Goal: Task Accomplishment & Management: Manage account settings

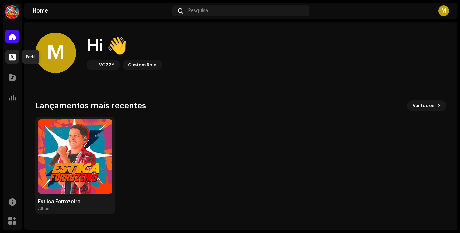
click at [14, 56] on span at bounding box center [12, 56] width 7 height 5
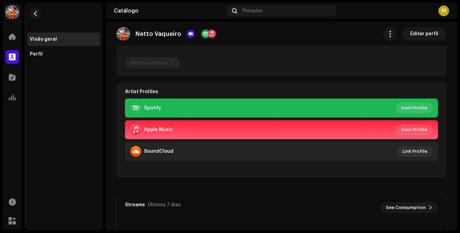
scroll to position [122, 0]
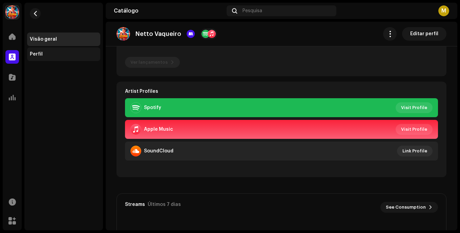
click at [45, 53] on div "Perfil" at bounding box center [64, 54] width 68 height 5
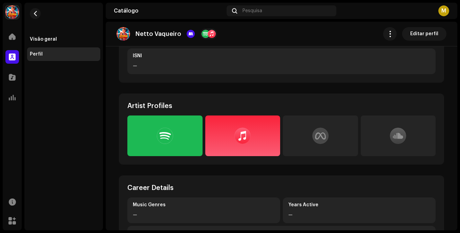
scroll to position [158, 0]
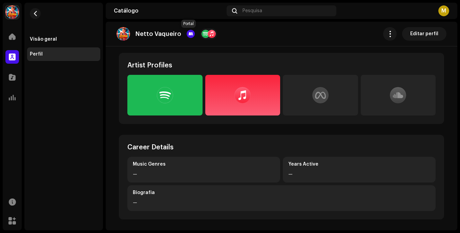
click at [190, 35] on div at bounding box center [191, 34] width 8 height 8
click at [14, 73] on div at bounding box center [12, 78] width 14 height 14
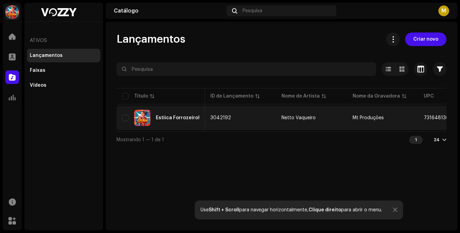
scroll to position [0, 253]
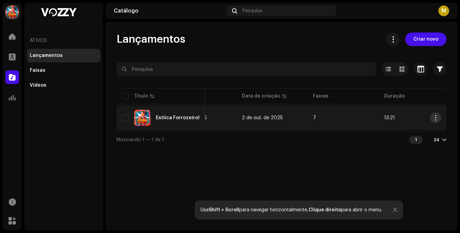
click at [438, 114] on button "button" at bounding box center [436, 118] width 11 height 11
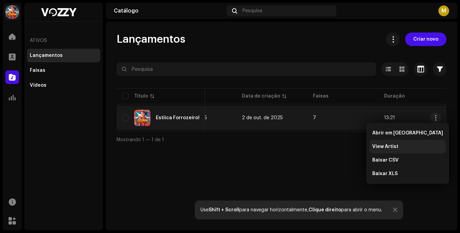
click at [384, 149] on span "View Artist" at bounding box center [386, 146] width 26 height 5
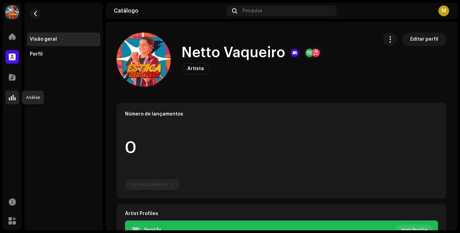
click at [11, 97] on span at bounding box center [12, 97] width 7 height 5
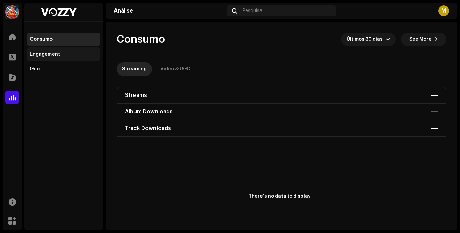
click at [43, 51] on div "Engagement" at bounding box center [63, 54] width 73 height 14
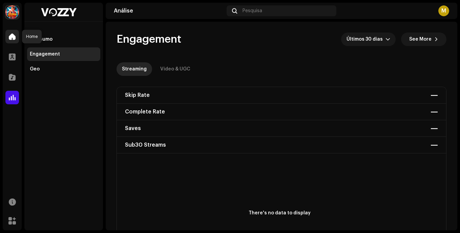
click at [13, 37] on span at bounding box center [12, 36] width 7 height 5
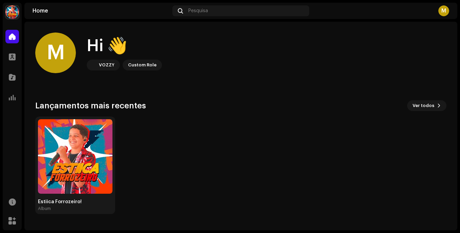
click at [441, 13] on div "M" at bounding box center [444, 10] width 11 height 11
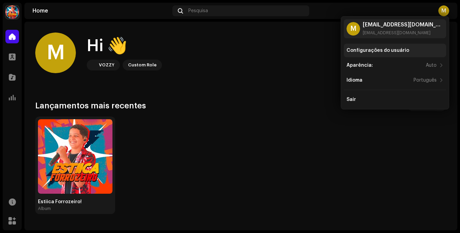
click at [396, 47] on div "Configurações do usuário" at bounding box center [395, 51] width 102 height 14
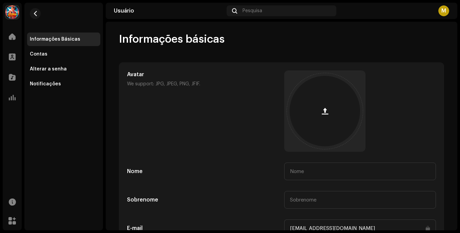
click at [444, 7] on div "M" at bounding box center [444, 10] width 11 height 11
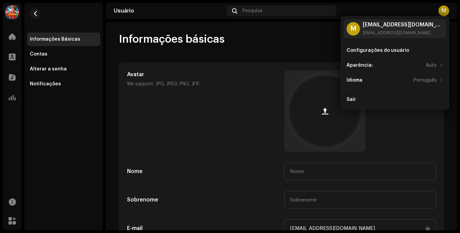
click at [308, 43] on div "Informações básicas" at bounding box center [281, 40] width 325 height 14
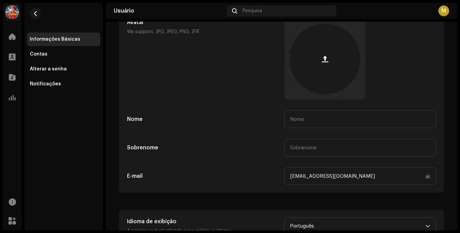
scroll to position [81, 0]
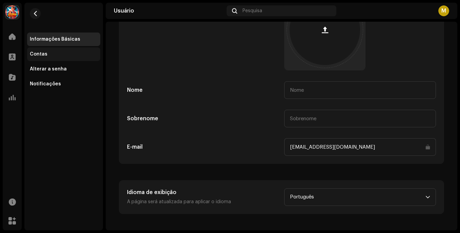
click at [54, 57] on div "Contas" at bounding box center [63, 54] width 73 height 14
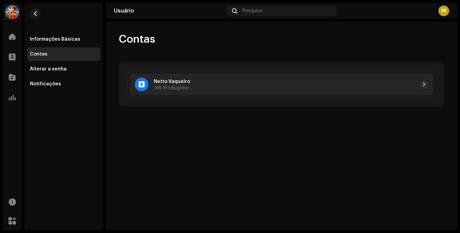
click at [154, 89] on span "<Mt Produções>" at bounding box center [172, 88] width 36 height 5
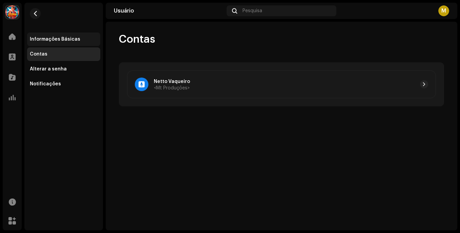
click at [73, 43] on div "Informações Básicas" at bounding box center [63, 40] width 73 height 14
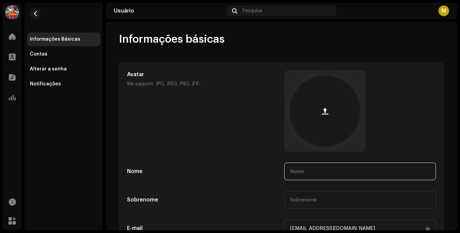
click at [301, 173] on input "text" at bounding box center [360, 172] width 152 height 18
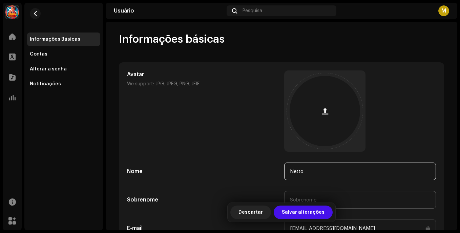
type input "Netto"
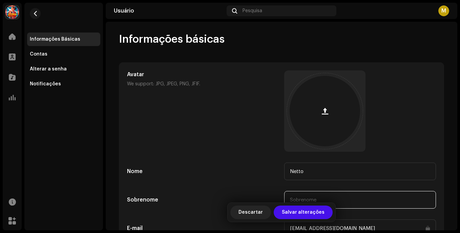
click at [290, 196] on input "text" at bounding box center [360, 200] width 152 height 18
type input "Vaqueiro"
click at [331, 102] on div at bounding box center [325, 111] width 71 height 71
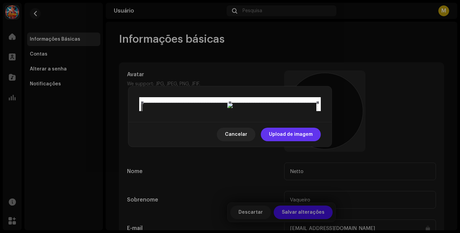
click at [297, 141] on span "Upload de imagem" at bounding box center [291, 135] width 44 height 14
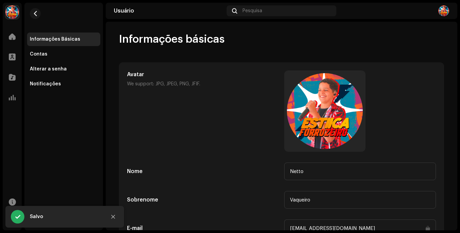
scroll to position [81, 0]
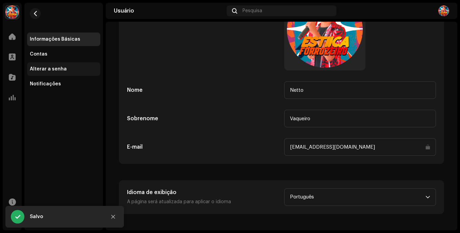
click at [47, 66] on div "Alterar a senha" at bounding box center [48, 68] width 37 height 5
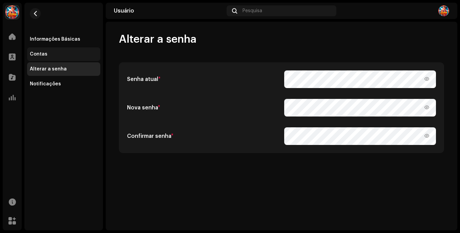
click at [43, 52] on div "Contas" at bounding box center [39, 54] width 18 height 5
